Goal: Task Accomplishment & Management: Manage account settings

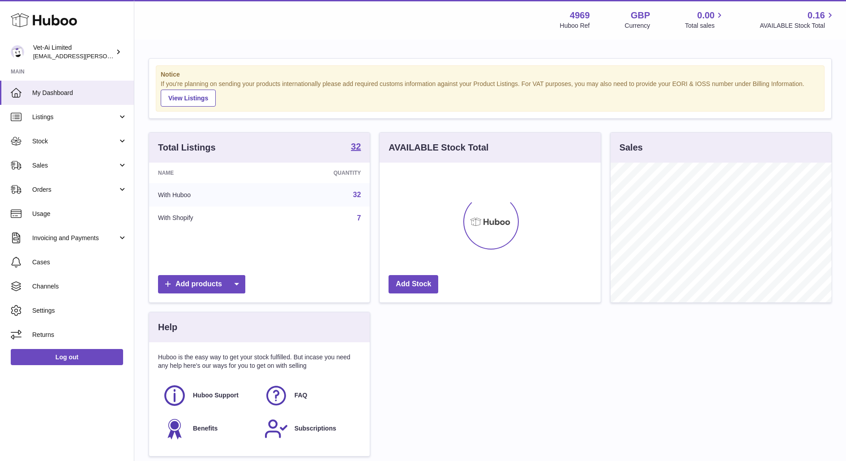
scroll to position [139, 221]
click at [86, 135] on link "Stock" at bounding box center [67, 141] width 134 height 24
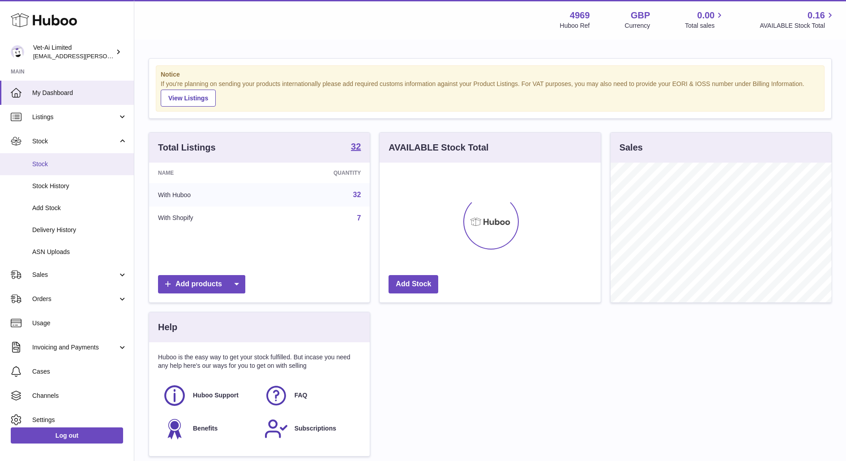
click at [68, 169] on link "Stock" at bounding box center [67, 164] width 134 height 22
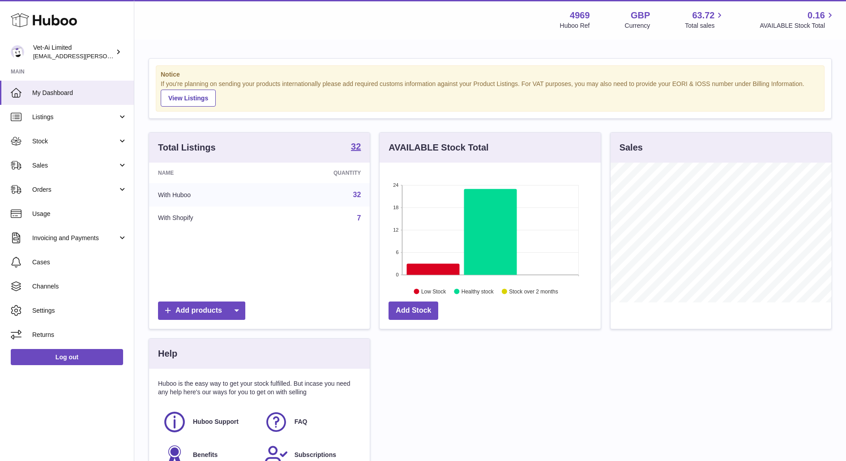
scroll to position [139, 221]
